Goal: Task Accomplishment & Management: Manage account settings

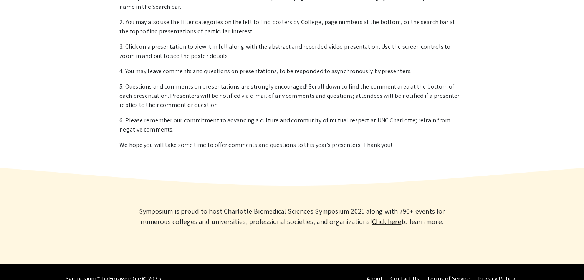
scroll to position [360, 0]
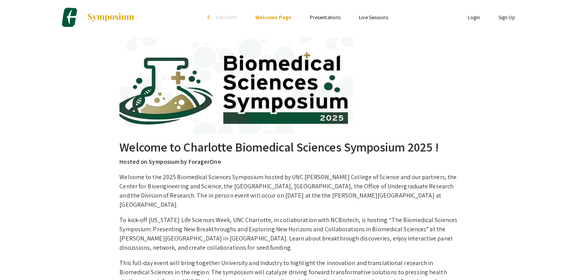
click at [477, 18] on link "Login" at bounding box center [474, 17] width 12 height 7
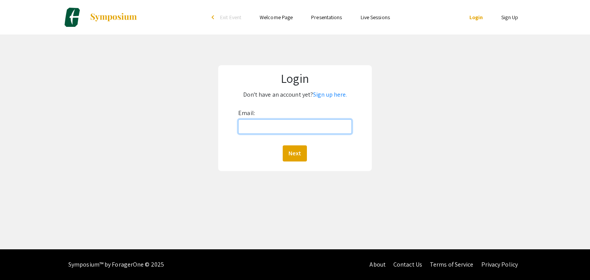
click at [268, 128] on input "Email:" at bounding box center [294, 126] width 113 height 15
type input "[EMAIL_ADDRESS][DOMAIN_NAME]"
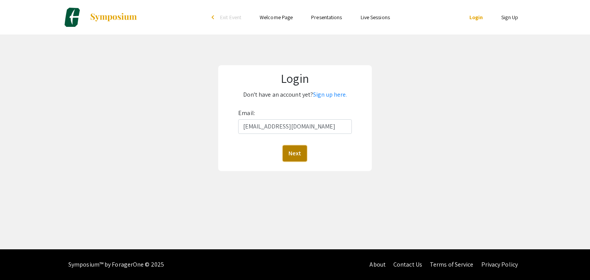
click at [298, 152] on button "Next" at bounding box center [295, 154] width 24 height 16
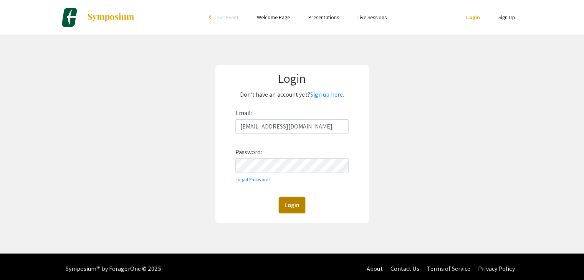
click at [294, 206] on button "Login" at bounding box center [292, 205] width 26 height 16
